Goal: Check status: Check status

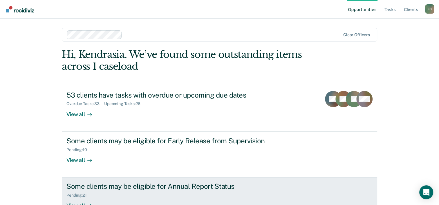
click at [82, 197] on div "Pending : 21" at bounding box center [78, 195] width 25 height 5
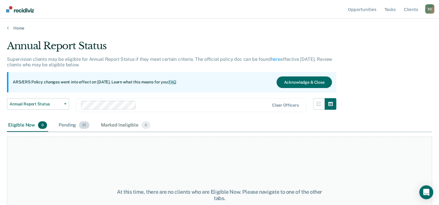
click at [76, 128] on div "Pending 21" at bounding box center [73, 125] width 33 height 13
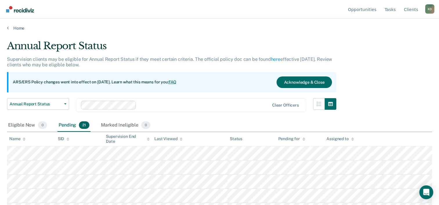
click at [22, 24] on div "Home" at bounding box center [219, 25] width 439 height 12
click at [21, 27] on link "Home" at bounding box center [219, 28] width 425 height 5
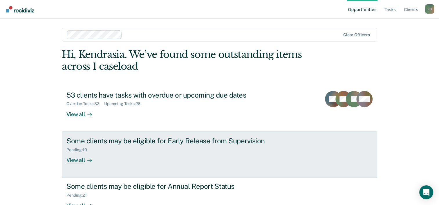
click at [206, 149] on div "Pending : 10" at bounding box center [168, 148] width 204 height 7
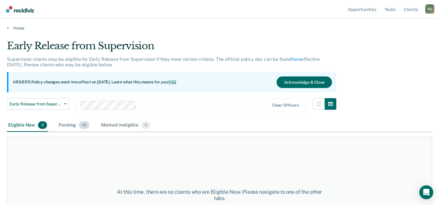
click at [63, 119] on div "Pending 10" at bounding box center [73, 125] width 33 height 13
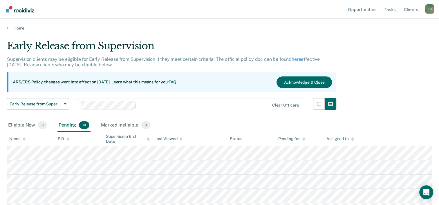
click at [64, 121] on div "Pending 10" at bounding box center [73, 125] width 33 height 13
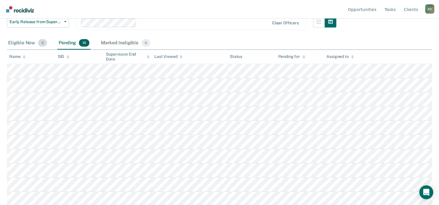
click at [25, 45] on div "Eligible Now 0" at bounding box center [27, 43] width 41 height 13
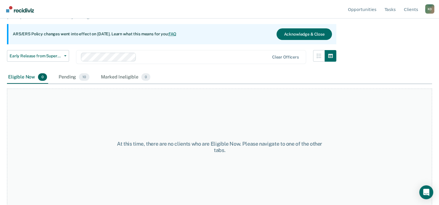
scroll to position [0, 0]
